Goal: Task Accomplishment & Management: Use online tool/utility

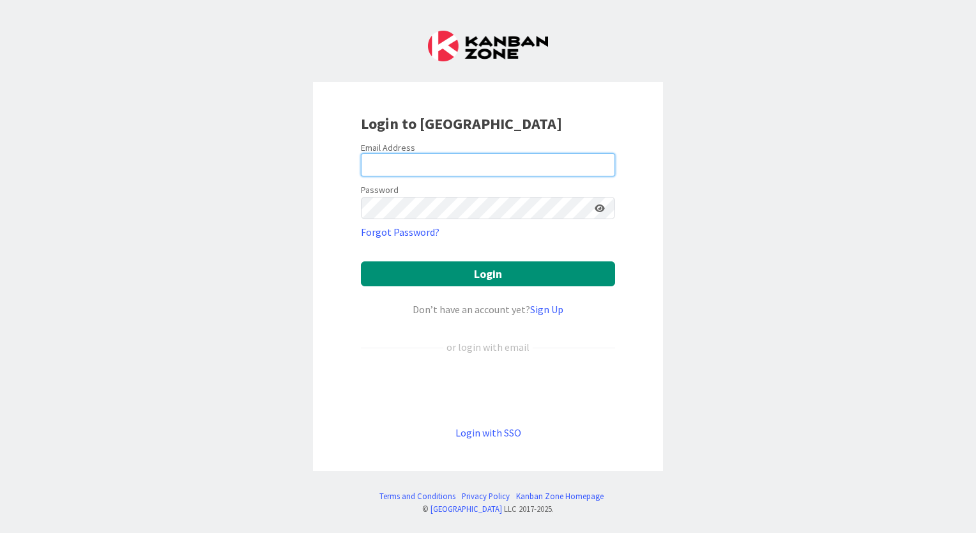
click at [442, 167] on input "email" at bounding box center [488, 164] width 254 height 23
type input "[EMAIL_ADDRESS][PERSON_NAME][DOMAIN_NAME]"
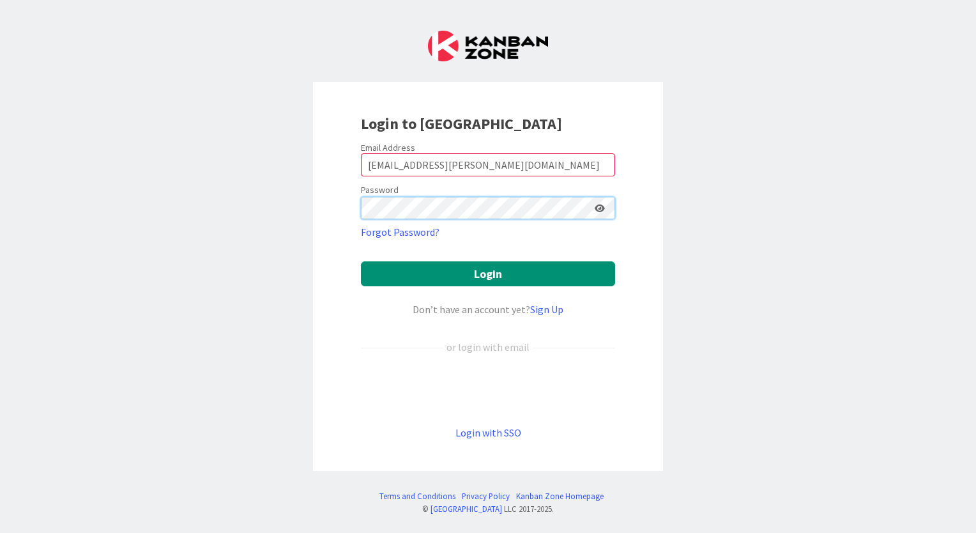
click at [361, 261] on button "Login" at bounding box center [488, 273] width 254 height 25
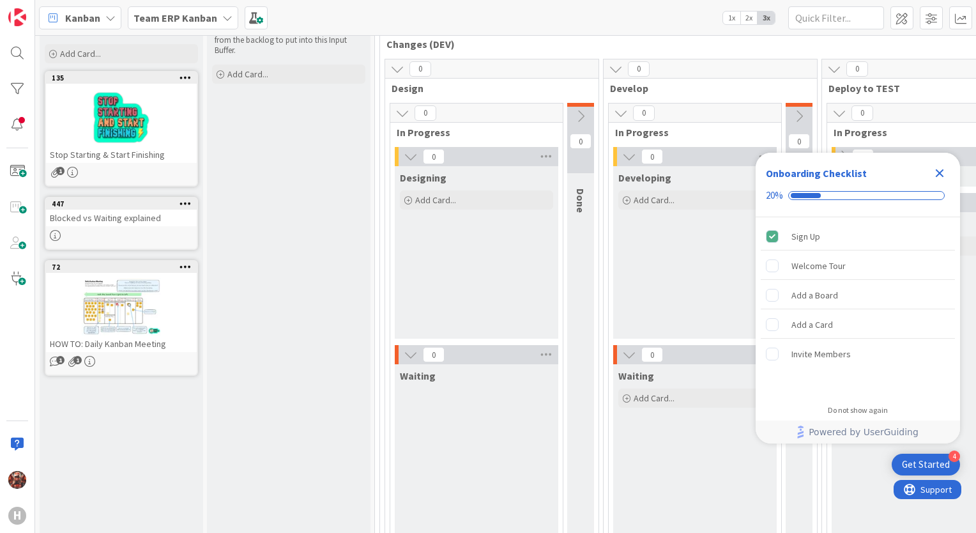
click at [945, 178] on icon "Close Checklist" at bounding box center [939, 173] width 15 height 15
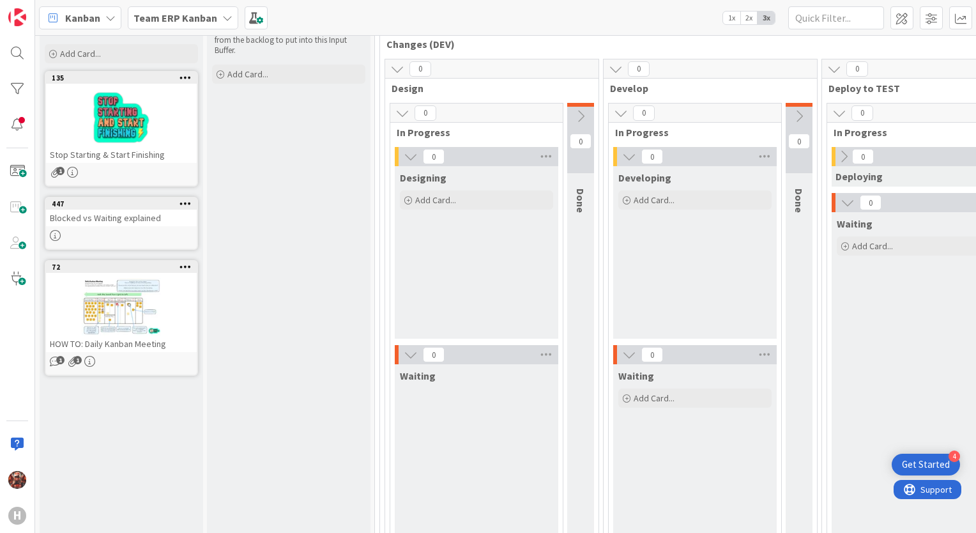
click at [197, 20] on b "Team ERP Kanban" at bounding box center [176, 18] width 84 height 13
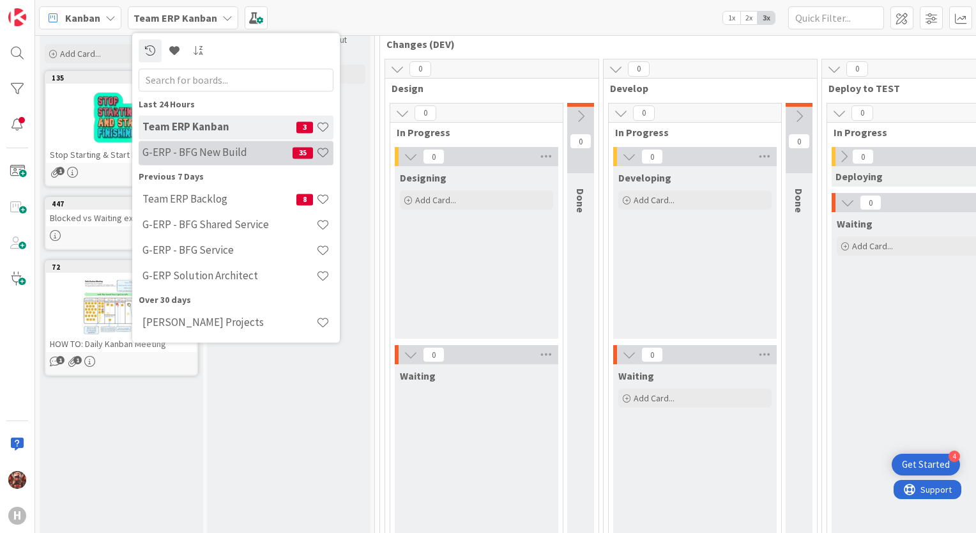
click at [197, 149] on h4 "G-ERP - BFG New Build" at bounding box center [218, 152] width 150 height 13
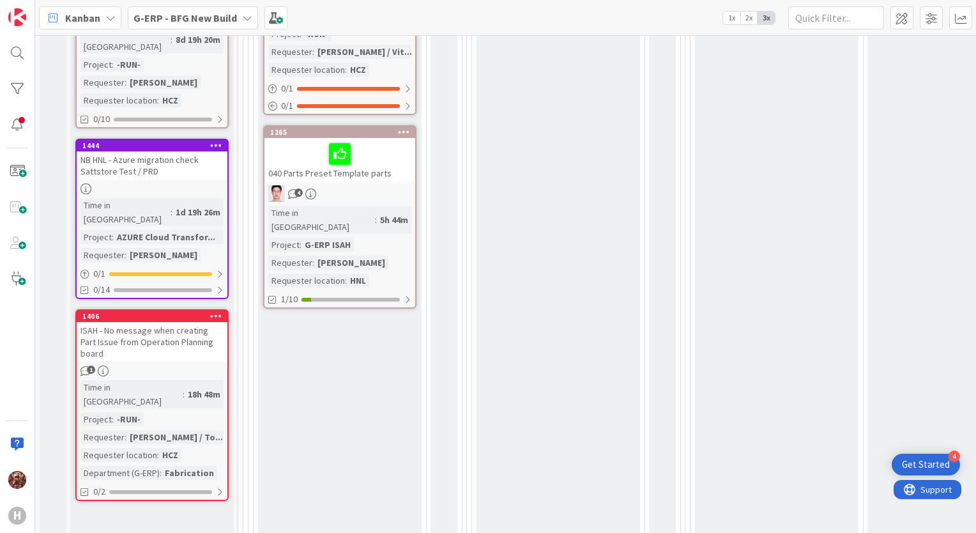
scroll to position [895, 0]
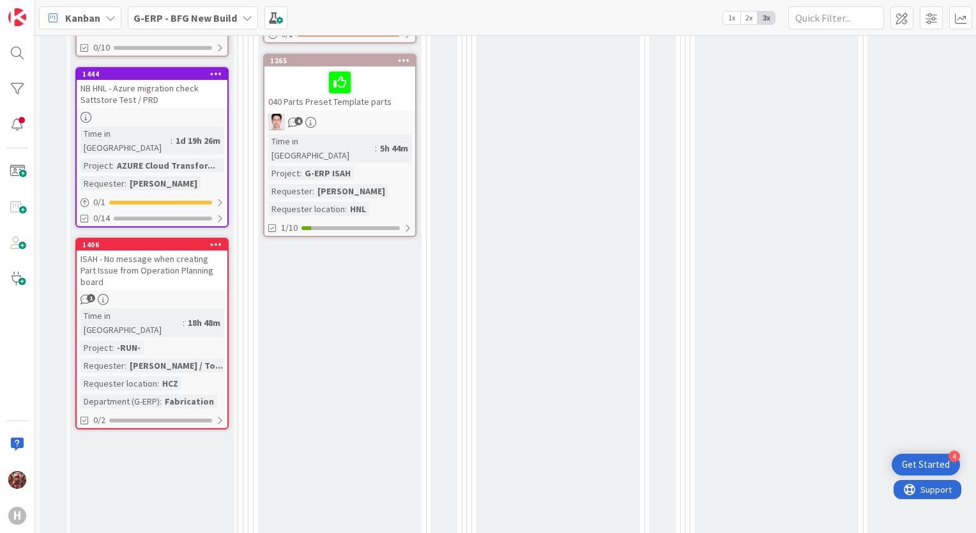
click at [158, 251] on div "ISAH - No message when creating Part Issue from Operation Planning board" at bounding box center [152, 271] width 151 height 40
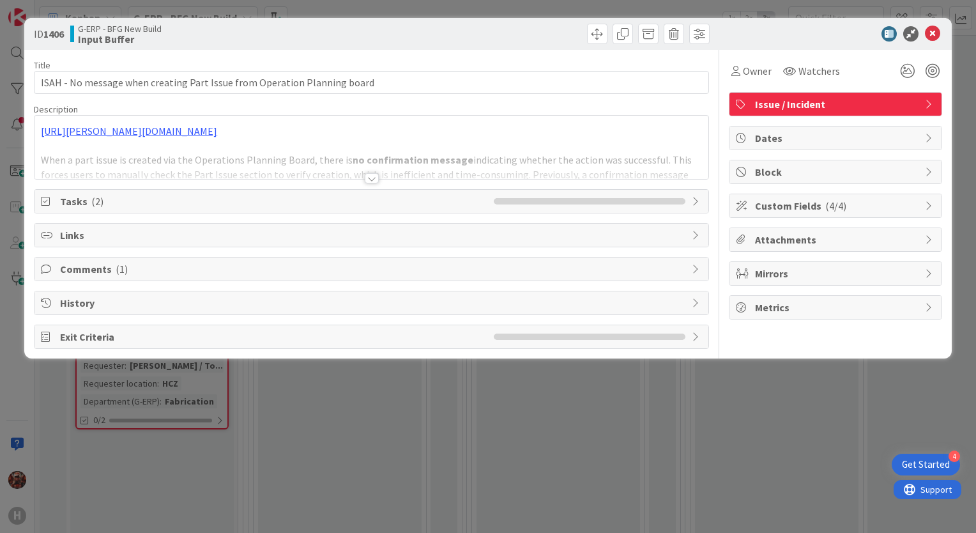
click at [371, 183] on div "Title 73 / 128 ISAH - No message when creating Part Issue from Operation Planni…" at bounding box center [371, 199] width 675 height 299
click at [373, 177] on div at bounding box center [372, 178] width 14 height 10
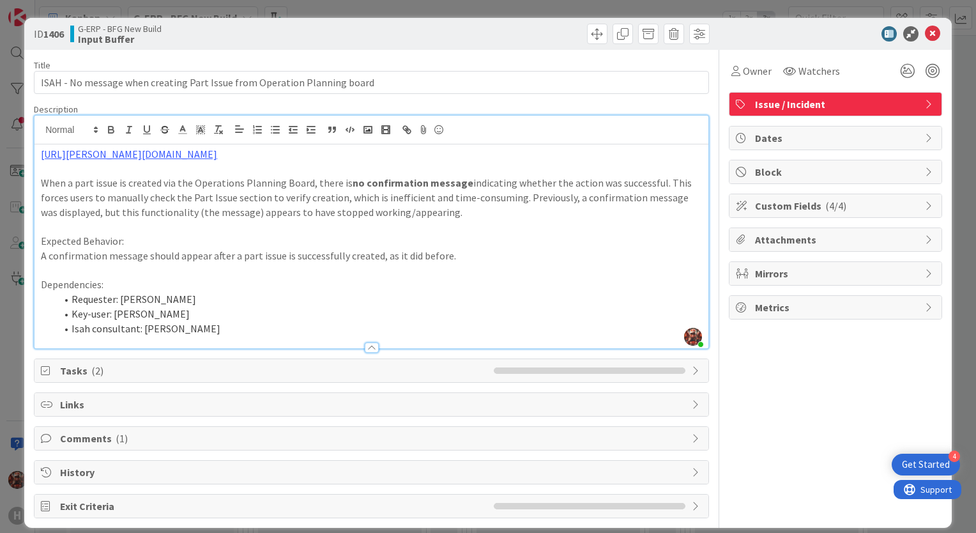
click at [925, 42] on div "ID 1406 G-ERP - BFG New Build Input Buffer" at bounding box center [488, 34] width 928 height 32
click at [925, 37] on icon at bounding box center [932, 33] width 15 height 15
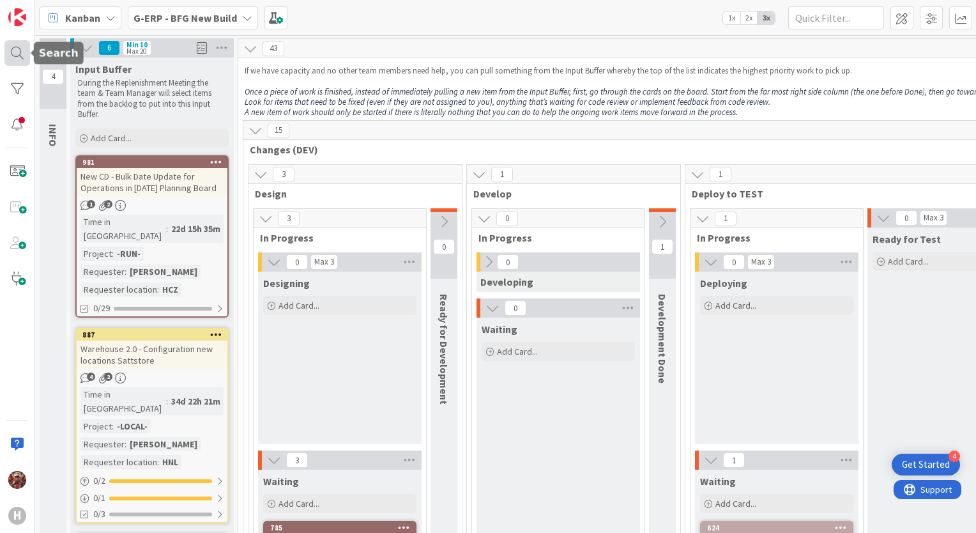
click at [16, 52] on div at bounding box center [17, 53] width 26 height 26
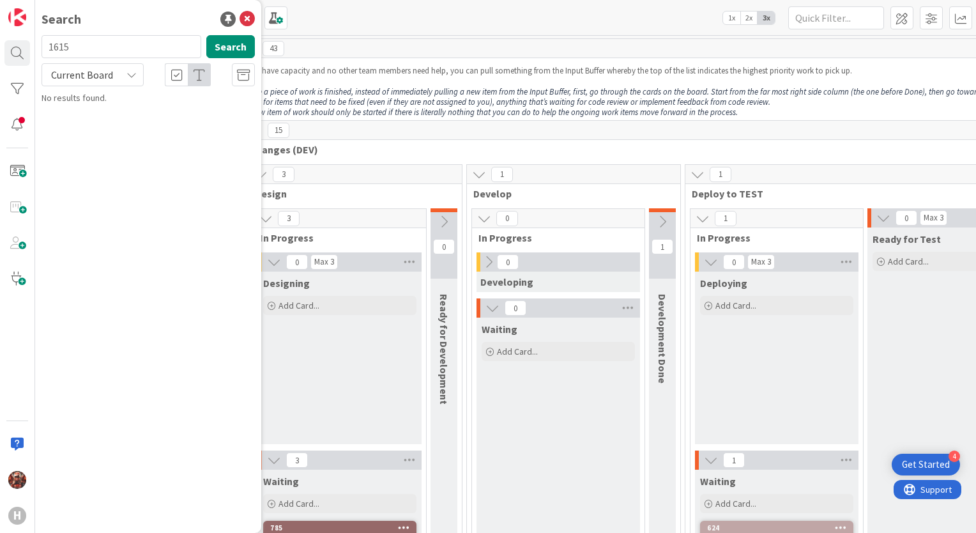
type input "1615"
click at [105, 83] on span "Current Board" at bounding box center [82, 75] width 66 height 18
click at [98, 114] on span "Current Board" at bounding box center [115, 104] width 133 height 19
click at [102, 67] on span "Current Board" at bounding box center [82, 75] width 66 height 18
click at [96, 127] on span "All Boards" at bounding box center [115, 127] width 133 height 19
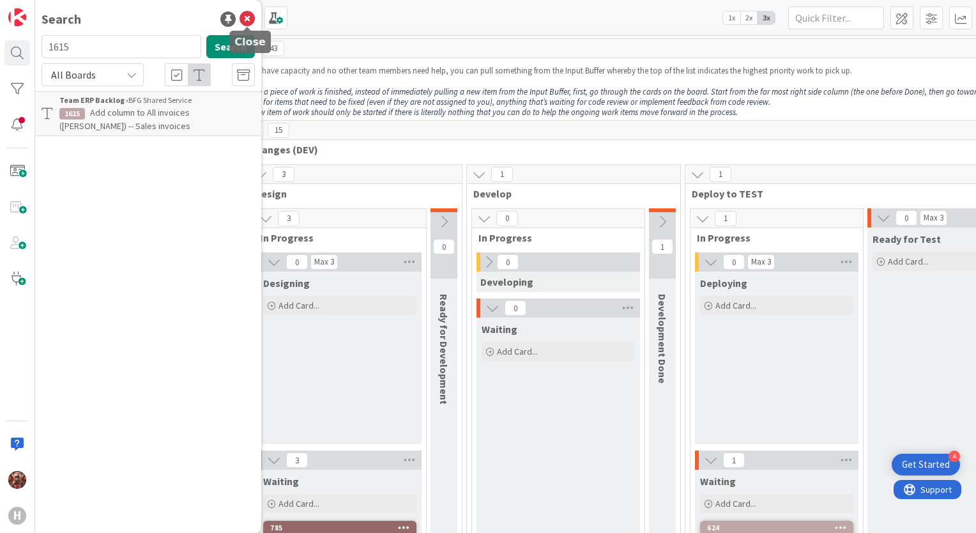
click at [249, 22] on icon at bounding box center [247, 19] width 15 height 15
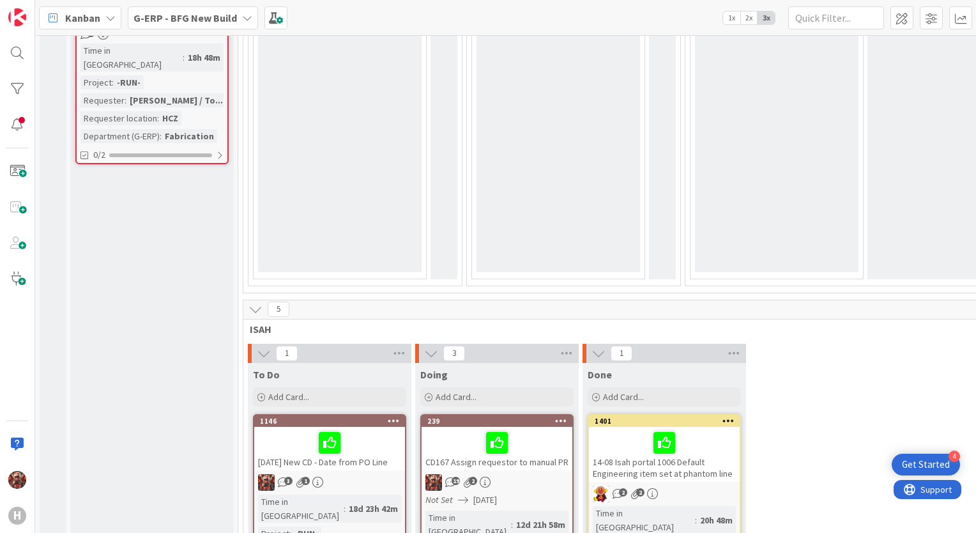
scroll to position [1278, 0]
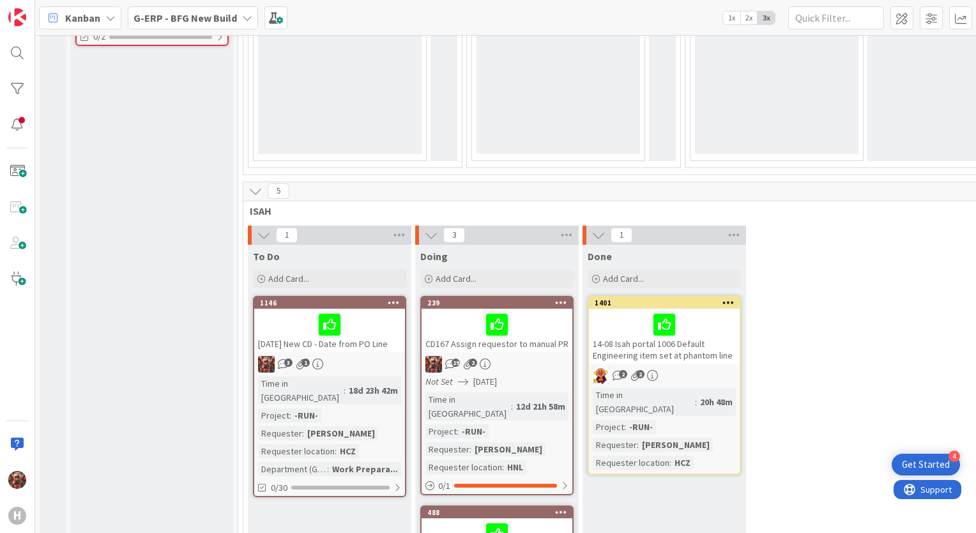
click at [332, 309] on div "[DATE] New CD - Date from PO Line" at bounding box center [329, 330] width 151 height 43
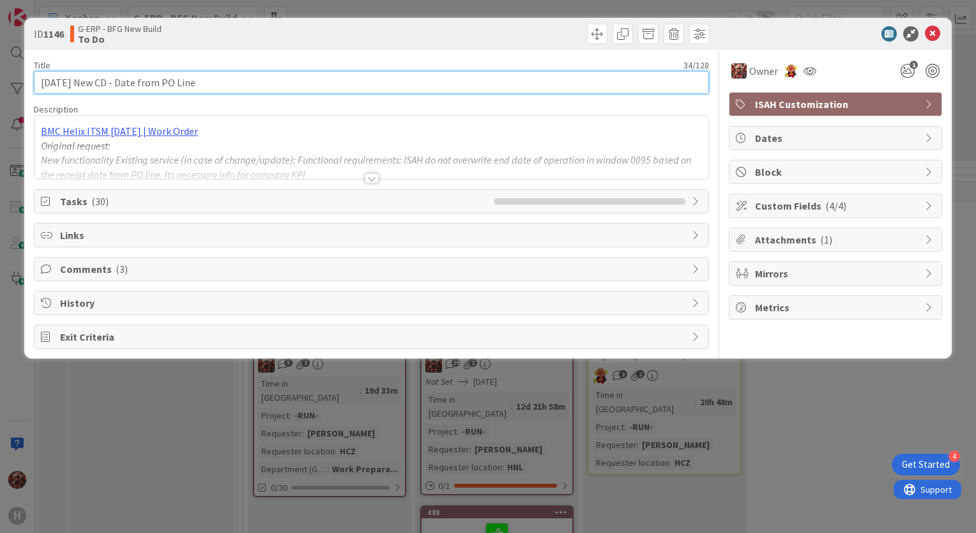
click at [47, 83] on input "[DATE] New CD - Date from PO Line" at bounding box center [371, 82] width 675 height 23
type input "[DATE] New CD - Date from PO Line"
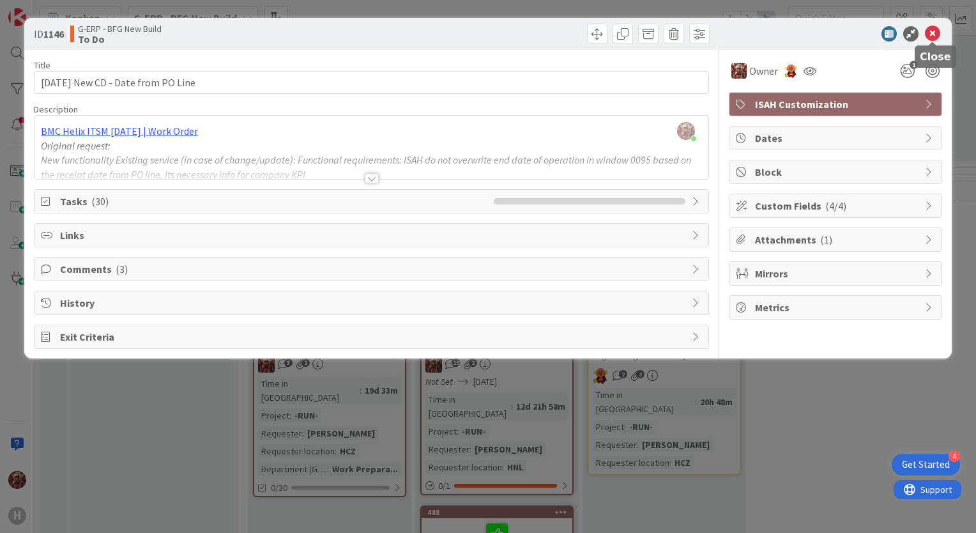
click at [930, 28] on icon at bounding box center [932, 33] width 15 height 15
